Goal: Transaction & Acquisition: Purchase product/service

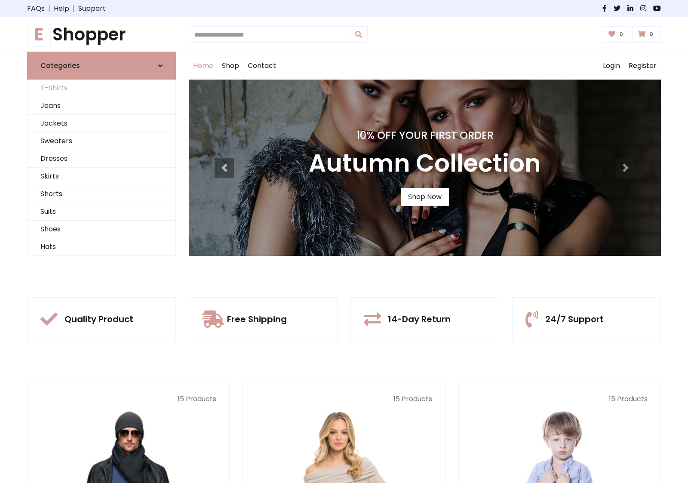
click at [101, 88] on link "T-Shirts" at bounding box center [102, 89] width 148 height 18
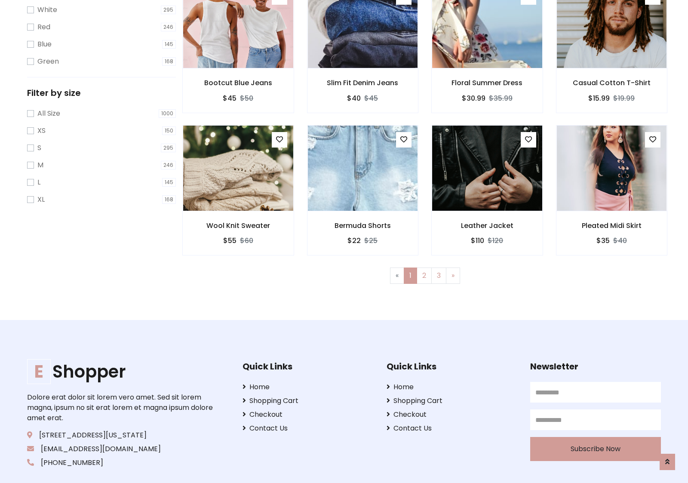
scroll to position [15, 0]
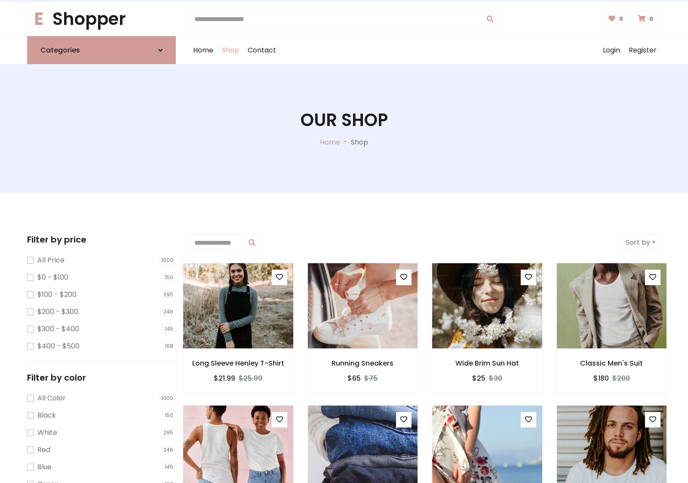
click at [344, 129] on h1 "Our Shop" at bounding box center [344, 120] width 87 height 21
click at [425, 50] on div "Home Shop Contact Log out Login Register" at bounding box center [425, 51] width 472 height 28
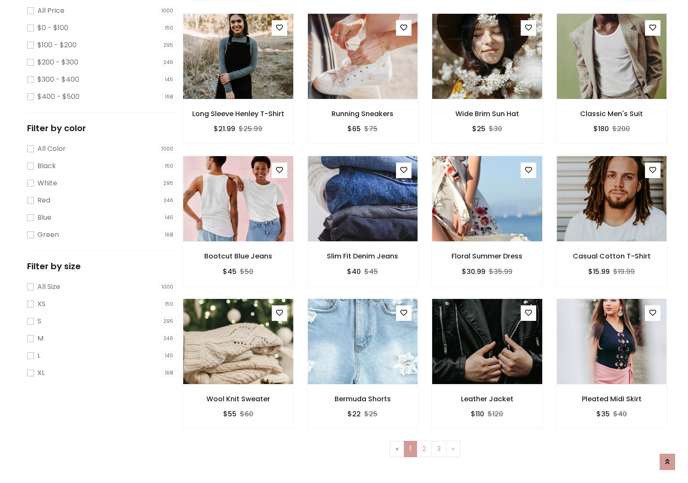
scroll to position [235, 0]
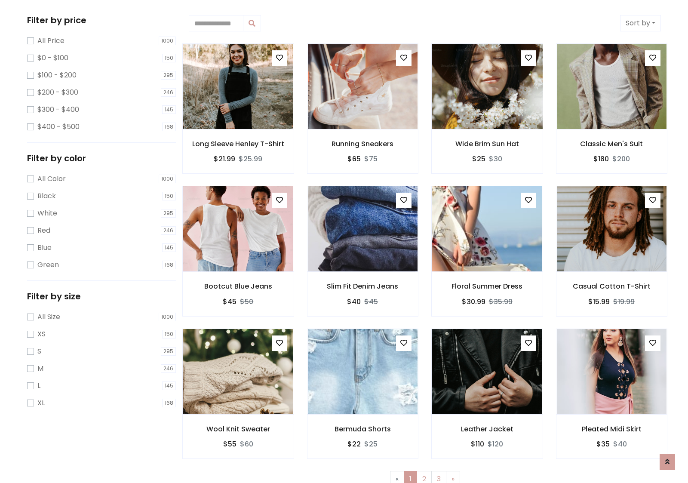
click at [487, 86] on img at bounding box center [487, 86] width 132 height 206
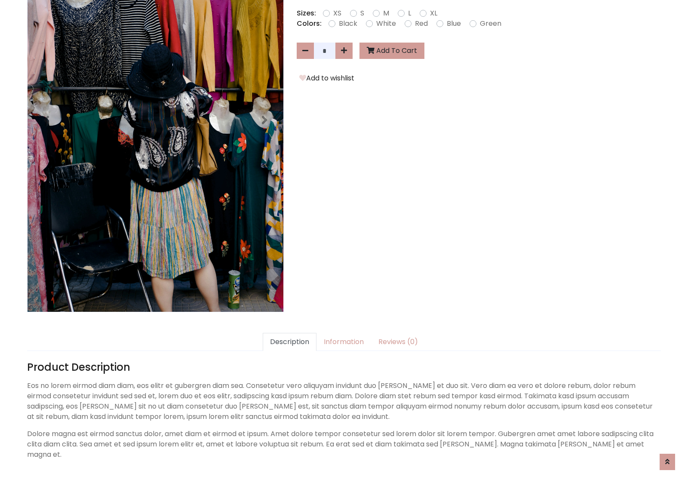
scroll to position [210, 0]
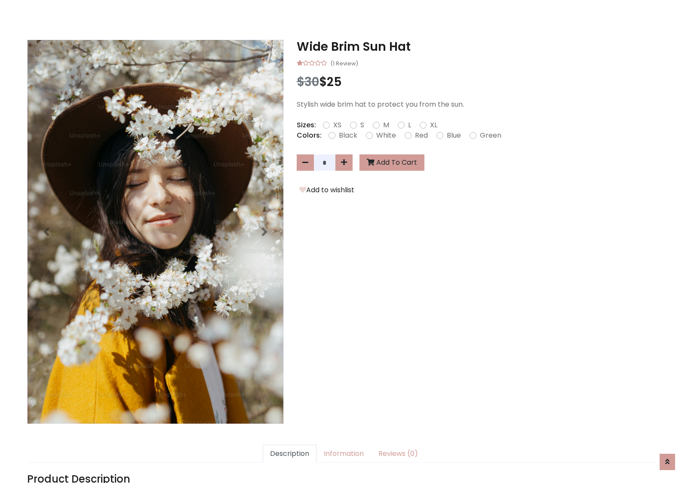
click at [479, 46] on h3 "Wide Brim Sun Hat" at bounding box center [479, 47] width 364 height 15
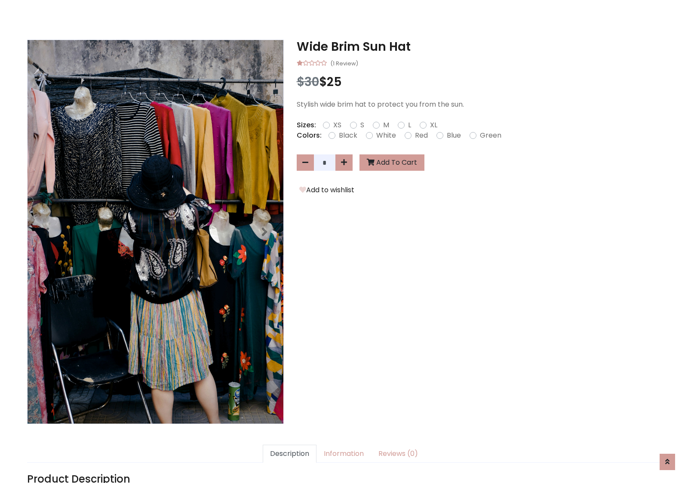
click at [479, 46] on h3 "Wide Brim Sun Hat" at bounding box center [479, 47] width 364 height 15
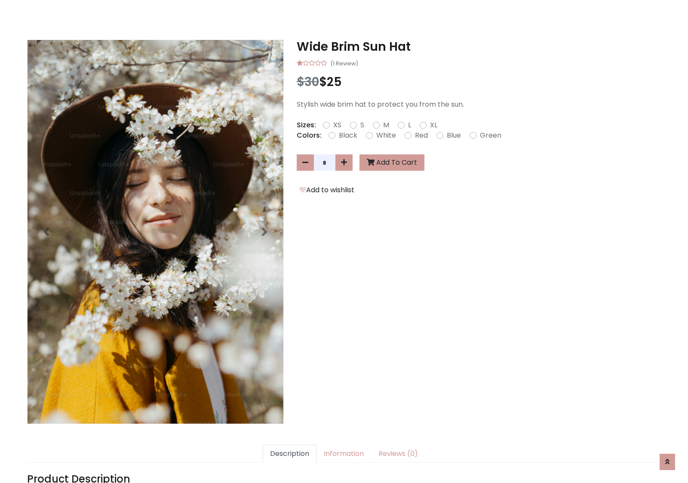
click at [479, 46] on h3 "Wide Brim Sun Hat" at bounding box center [479, 47] width 364 height 15
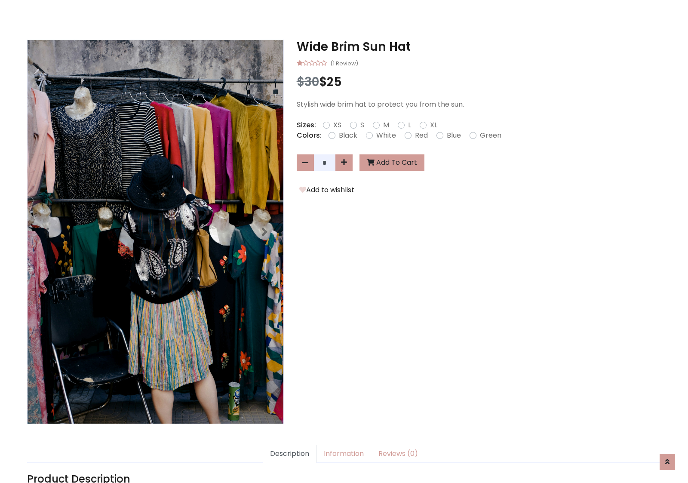
scroll to position [0, 0]
